Goal: Use online tool/utility: Utilize a website feature to perform a specific function

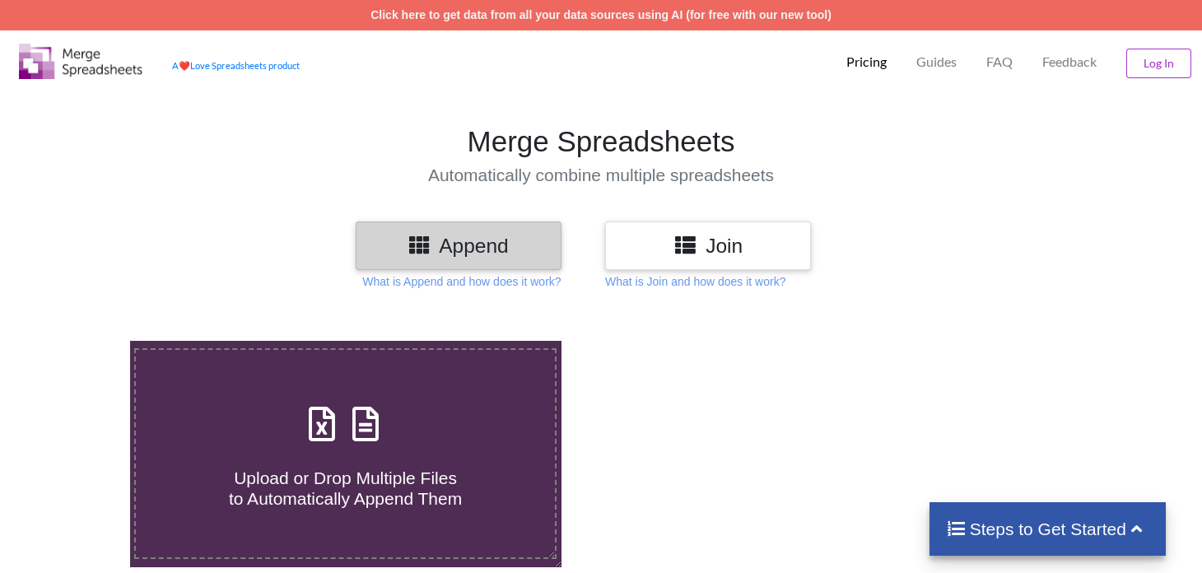
click at [334, 459] on h4 "Upload or Drop Multiple Files to Automatically Append Them" at bounding box center [346, 478] width 420 height 63
click at [82, 341] on input "Upload or Drop Multiple Files to Automatically Append Them" at bounding box center [82, 341] width 0 height 0
type input "C:\fakepath\aaa.xlsx"
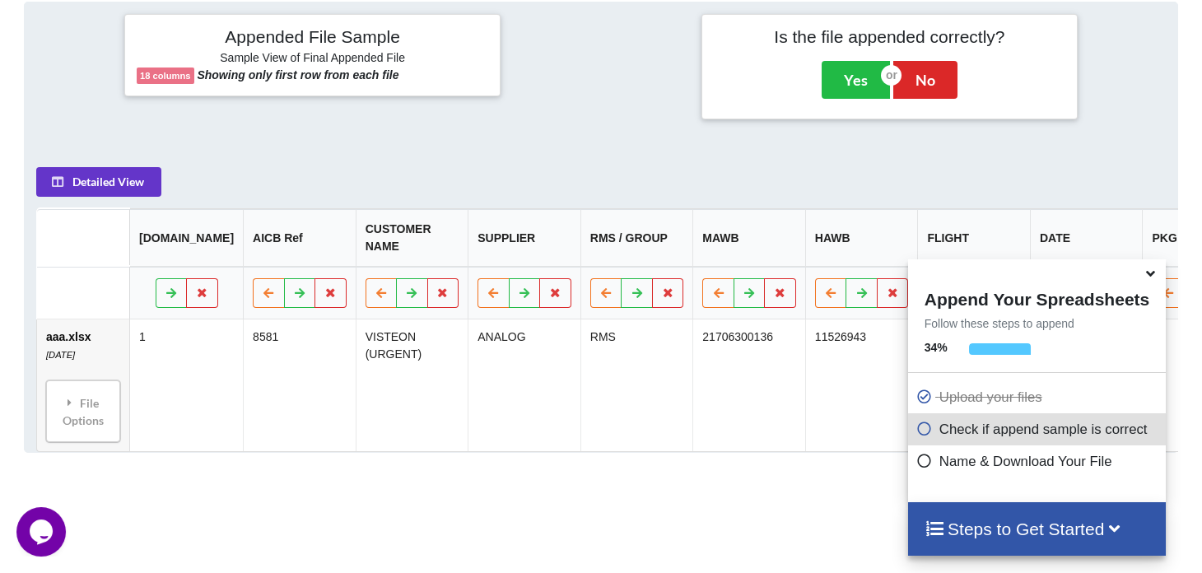
scroll to position [399, 0]
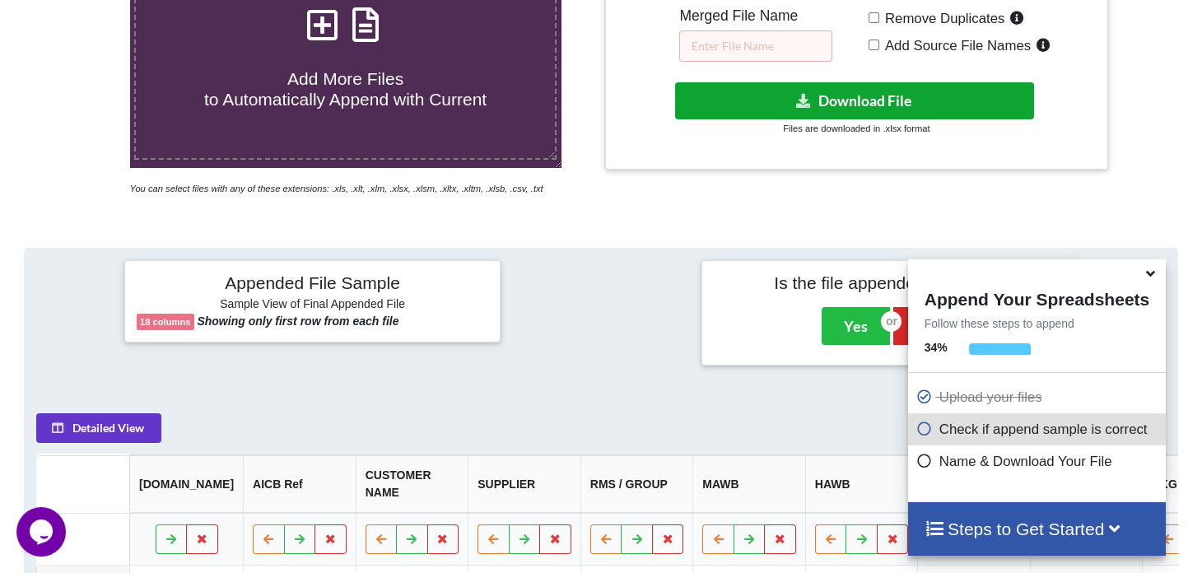
click at [878, 97] on button "Download File" at bounding box center [854, 100] width 359 height 37
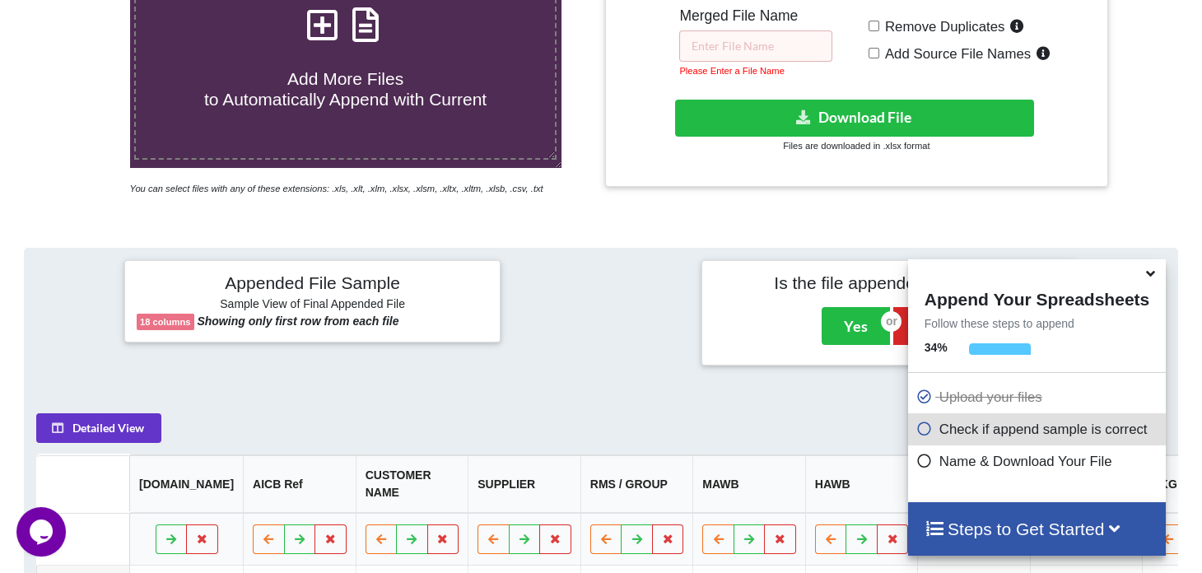
click at [1180, 91] on div at bounding box center [1163, 69] width 102 height 254
click at [760, 40] on input "text" at bounding box center [755, 45] width 153 height 31
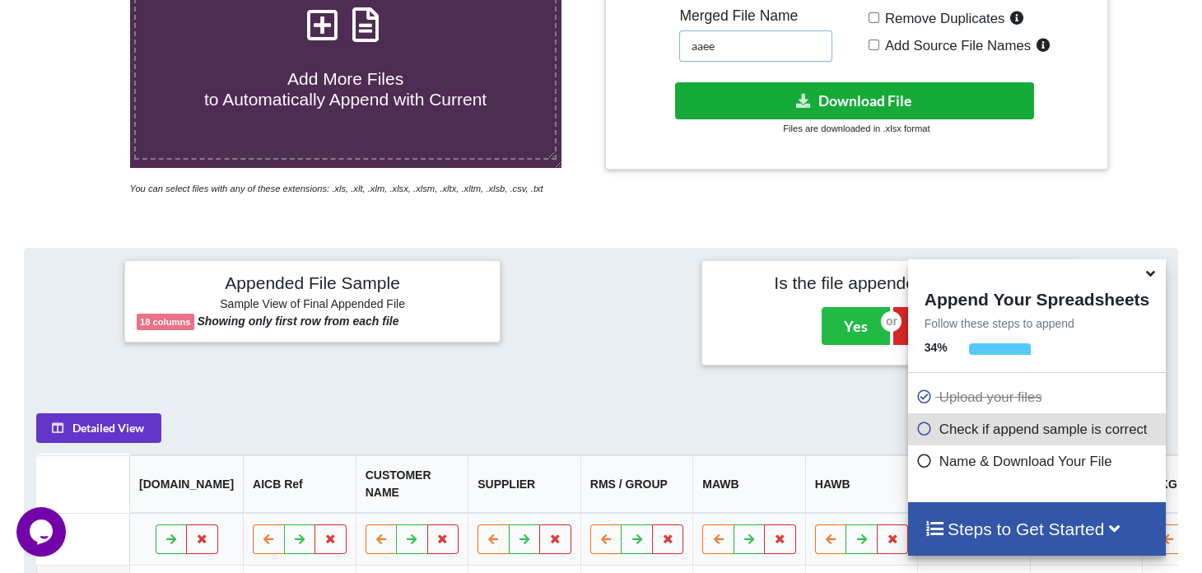
type input "aaee"
click at [802, 106] on button "Download File" at bounding box center [854, 100] width 359 height 37
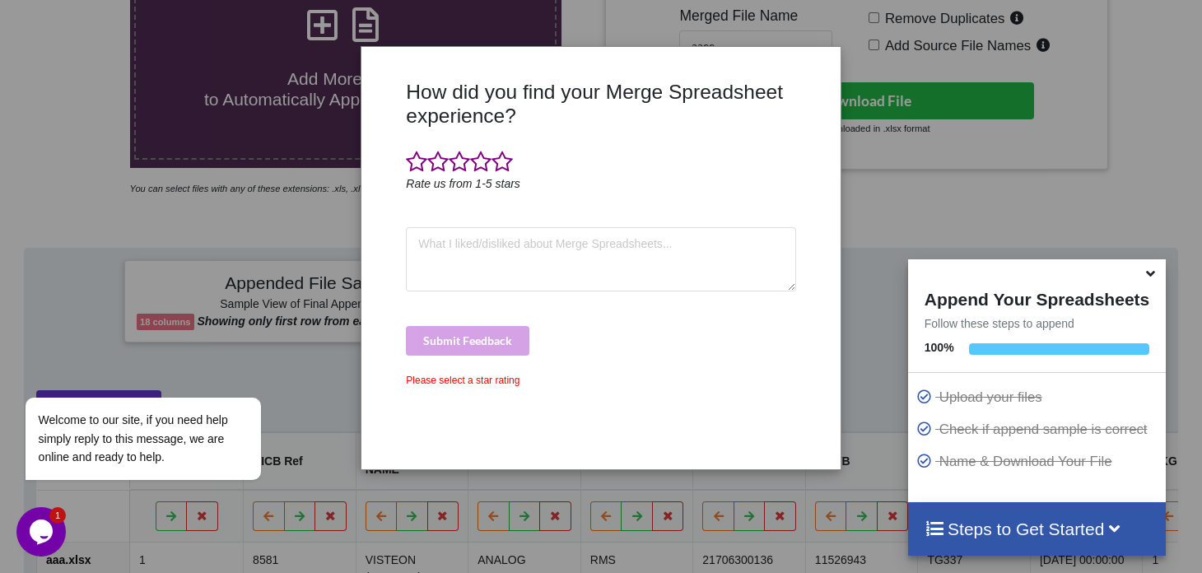
click at [1155, 272] on icon at bounding box center [1150, 271] width 17 height 15
